Goal: Transaction & Acquisition: Subscribe to service/newsletter

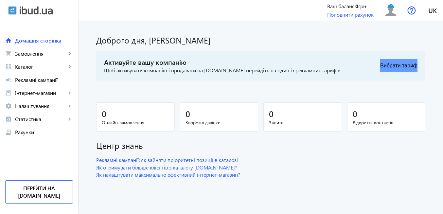
click at [387, 61] on button "Вибрати тариф" at bounding box center [398, 65] width 37 height 13
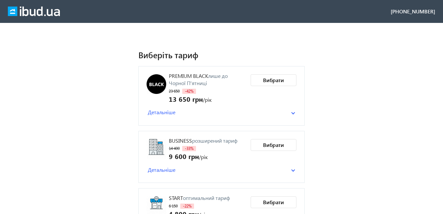
scroll to position [39, 0]
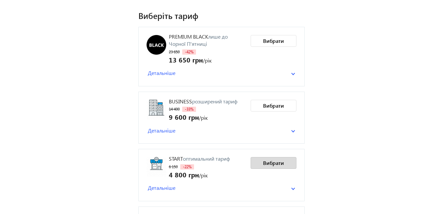
click at [276, 162] on span "Вибрати" at bounding box center [273, 162] width 21 height 7
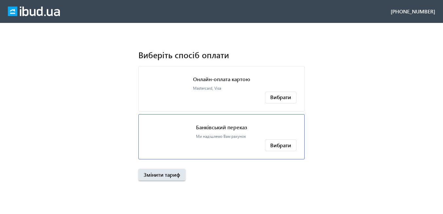
click at [205, 126] on p "Банківський переказ" at bounding box center [221, 127] width 51 height 7
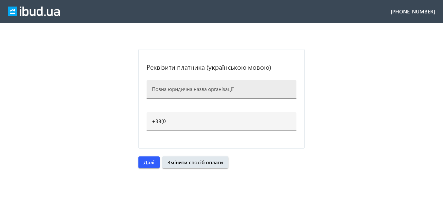
click at [169, 89] on input at bounding box center [221, 88] width 139 height 7
type input "ТОВ "Альбатрос Прокат""
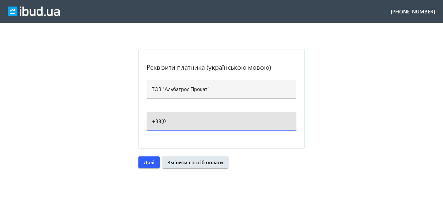
click at [170, 122] on input "+38(0" at bounding box center [221, 121] width 139 height 7
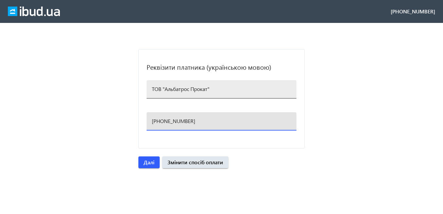
type input "[PHONE_NUMBER]"
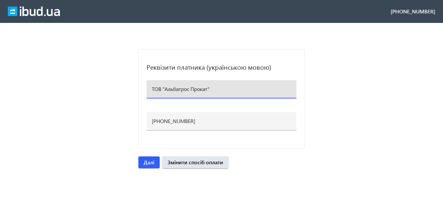
drag, startPoint x: 220, startPoint y: 90, endPoint x: 128, endPoint y: 85, distance: 92.4
click at [128, 85] on loading-spinner "Реквізити платника (українською мовою) ТОВ "Альбатрос Прокат" [PHONE_NUMBER] Да…" at bounding box center [221, 108] width 443 height 119
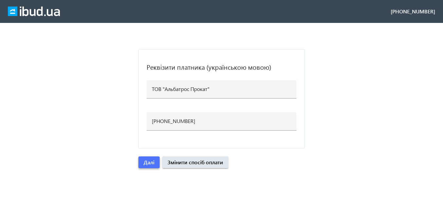
click at [154, 163] on span "Далі" at bounding box center [149, 162] width 11 height 7
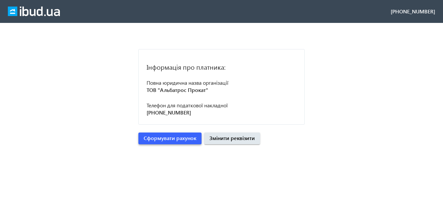
click at [173, 142] on span "Сформувати рахунок" at bounding box center [170, 138] width 53 height 7
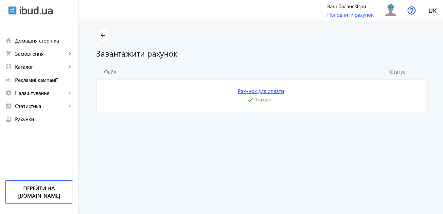
click at [268, 92] on link "Рахунок для оплати" at bounding box center [261, 90] width 46 height 7
drag, startPoint x: 392, startPoint y: 12, endPoint x: 388, endPoint y: 20, distance: 8.5
click at [391, 12] on img at bounding box center [391, 10] width 15 height 15
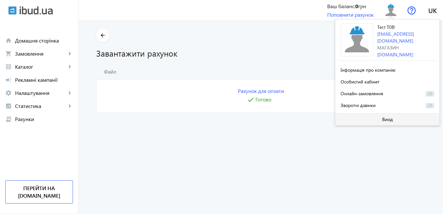
click at [382, 118] on span "Вихід" at bounding box center [387, 119] width 11 height 5
